Goal: Go to known website: Access a specific website the user already knows

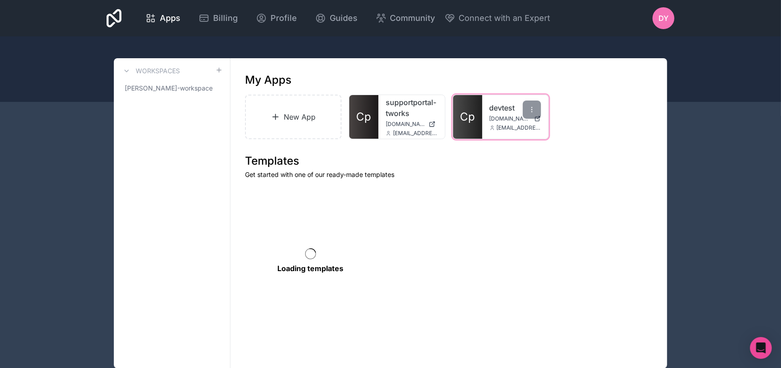
click at [485, 120] on div "devtest app.tworks.in itassets@tworks.in" at bounding box center [515, 117] width 66 height 44
click at [470, 120] on span "Cp" at bounding box center [467, 117] width 15 height 15
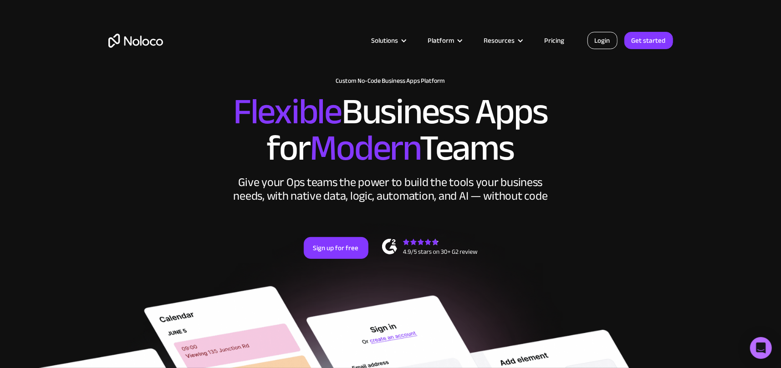
click at [598, 42] on link "Login" at bounding box center [602, 40] width 30 height 17
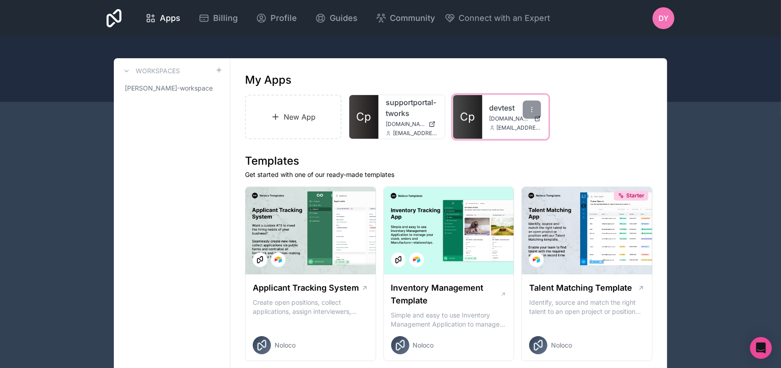
click at [458, 133] on link "Cp" at bounding box center [467, 117] width 29 height 44
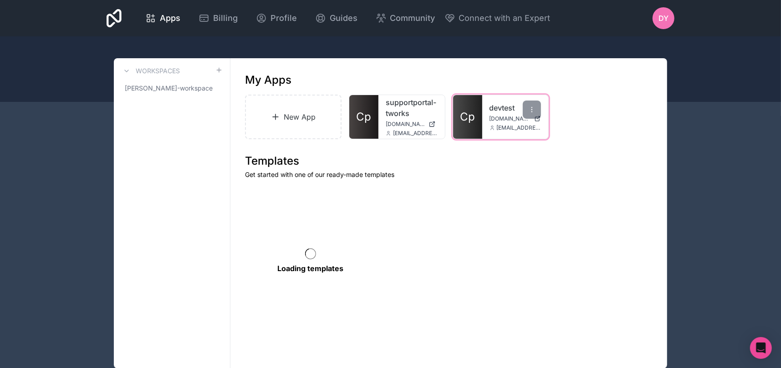
click at [505, 110] on link "devtest" at bounding box center [516, 107] width 52 height 11
